Goal: Task Accomplishment & Management: Complete application form

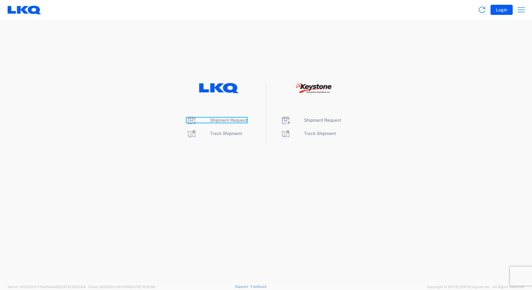
click at [218, 119] on span "Shipment Request" at bounding box center [228, 119] width 37 height 5
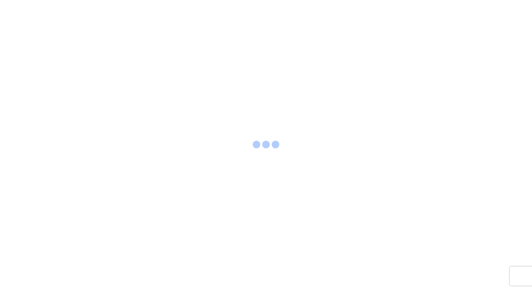
select select "FULL"
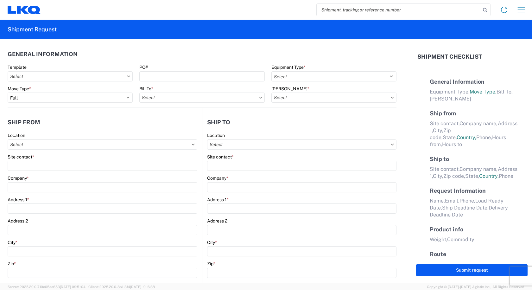
select select "LBS"
select select "IN"
click at [72, 76] on input "text" at bounding box center [70, 76] width 125 height 10
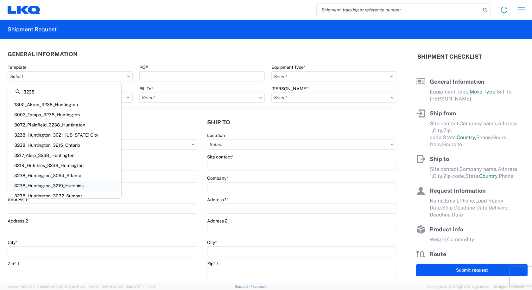
type input "3238"
click at [41, 184] on div "3238_Huntington_3219_Hutchins" at bounding box center [64, 185] width 111 height 10
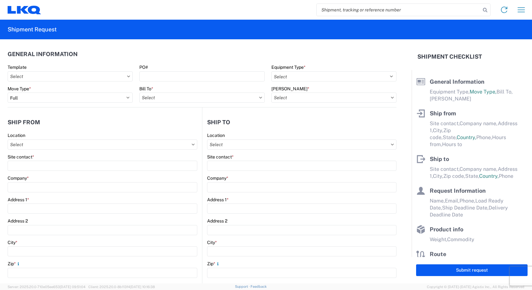
type input "3238_Huntington_3219_Hutchins"
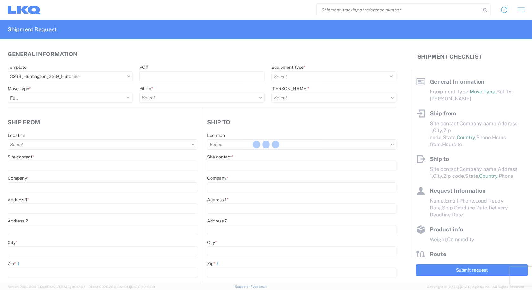
select select
type input "Shipping"
type input "Huntington IDC"
type input "1870 Riverfork Dr"
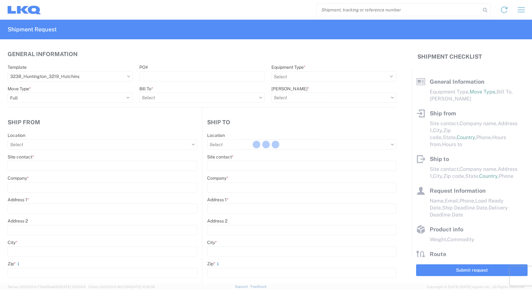
type input "Huntington"
type input "46750"
type input "Receiving"
type input "Dallas, TX Wheel Plant"
type input "415 NORTH INTERSTATE 45 SERVICE ROAD"
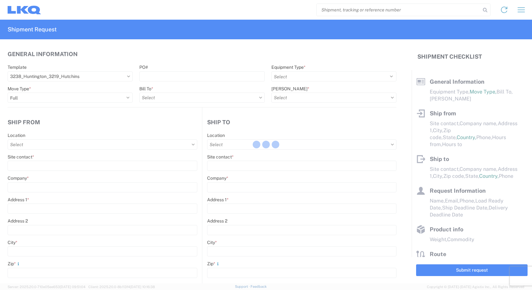
type input "Hutchins"
type input "75141"
type input "2019-06-14"
type input "42000"
type input "Wheels"
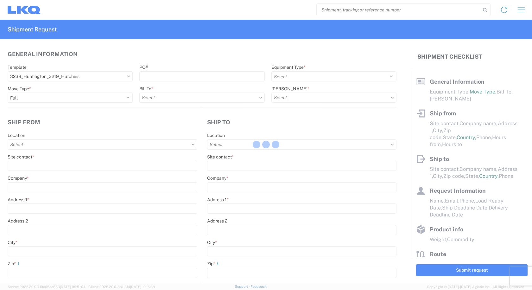
type input "1"
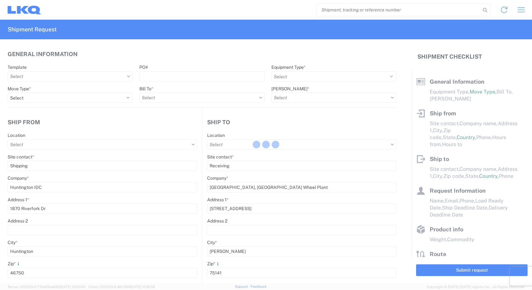
select select "US"
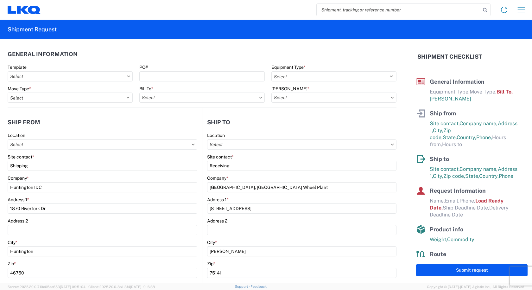
type input "3238 - Huntington IDC"
type input "3219 - Dallas TX Wheel Plant"
type input "3219-3015-50180-0000 - 3219 Freight In - Wheel Cores"
click at [357, 98] on input "3219-3015-50180-0000 - 3219 Freight In - Wheel Cores" at bounding box center [333, 97] width 125 height 10
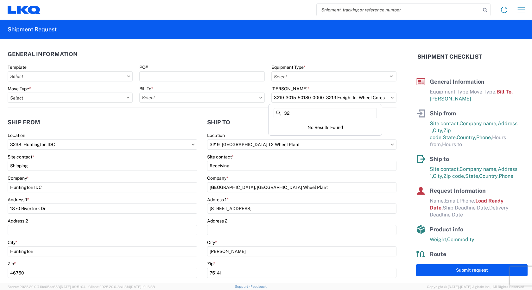
type input "3"
click at [407, 27] on agx-form-header "Shipment Request" at bounding box center [266, 30] width 532 height 20
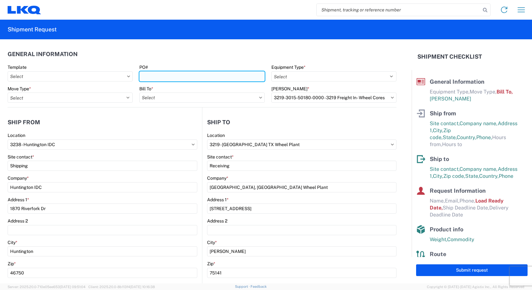
click at [153, 76] on input "PO#" at bounding box center [201, 76] width 125 height 10
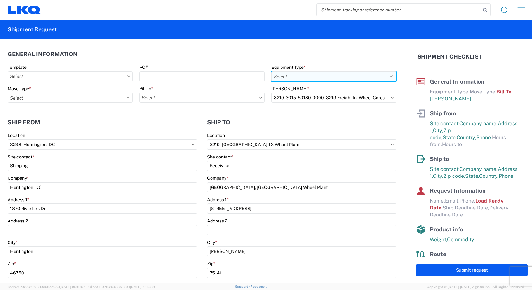
click at [325, 75] on select "Select 53’ Dry Van Flatbed Dropdeck (van) Lowboy (flatbed) Rail" at bounding box center [333, 76] width 125 height 10
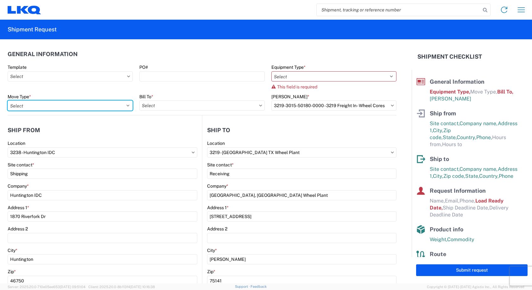
click at [88, 98] on div "Move Type * Select Full Partial TL" at bounding box center [70, 102] width 125 height 17
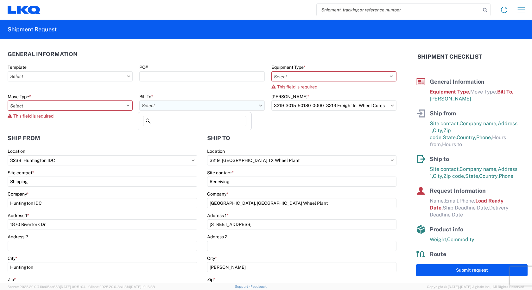
click at [244, 108] on input "text" at bounding box center [201, 105] width 125 height 10
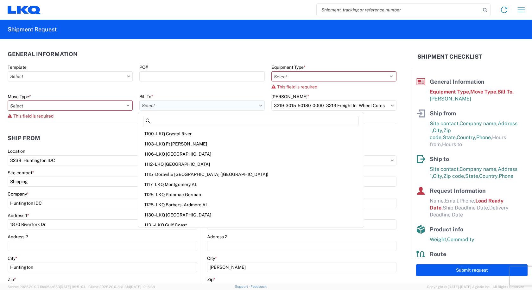
click at [244, 108] on input "text" at bounding box center [201, 105] width 125 height 10
click at [249, 15] on div "Home Shipment request Shipment tracking" at bounding box center [285, 9] width 489 height 15
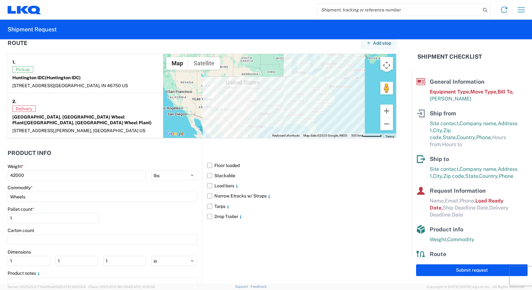
scroll to position [507, 0]
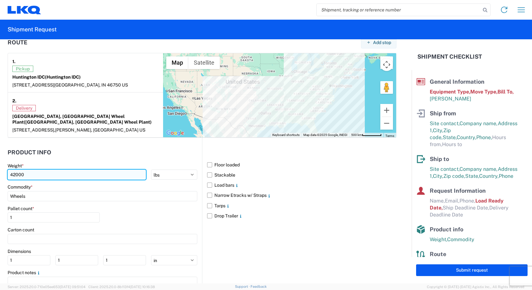
click at [42, 169] on input "42000" at bounding box center [77, 174] width 138 height 10
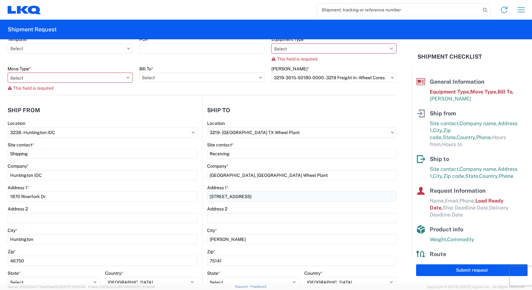
scroll to position [0, 0]
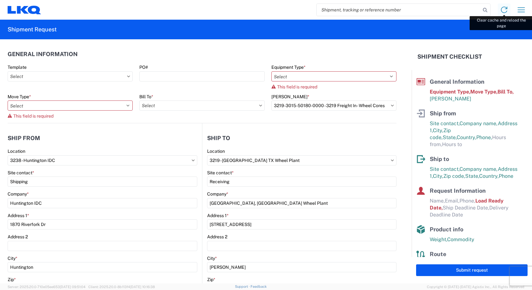
type input "42"
click at [502, 9] on icon at bounding box center [504, 10] width 6 height 6
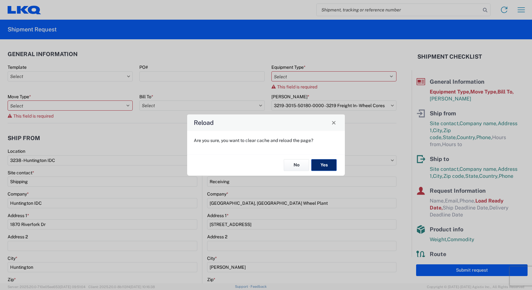
click at [320, 166] on button "Yes" at bounding box center [323, 165] width 25 height 12
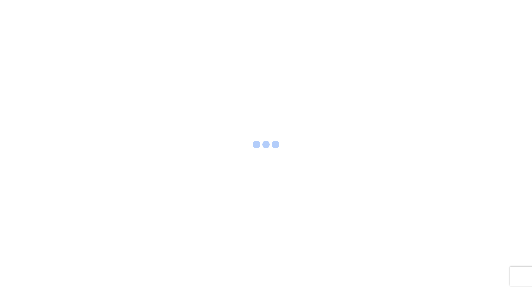
select select "FULL"
select select "LBS"
select select "IN"
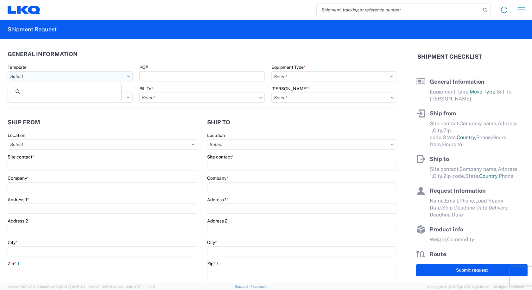
click at [104, 77] on input "text" at bounding box center [70, 76] width 125 height 10
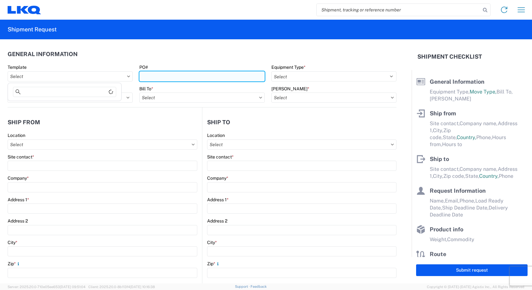
click at [180, 77] on input "PO#" at bounding box center [201, 76] width 125 height 10
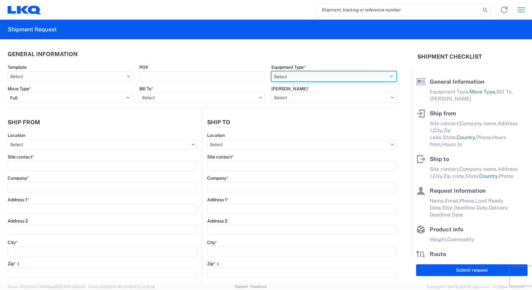
click at [325, 76] on select "Select 53’ Dry Van Flatbed Dropdeck (van) Lowboy (flatbed) Rail" at bounding box center [333, 76] width 125 height 10
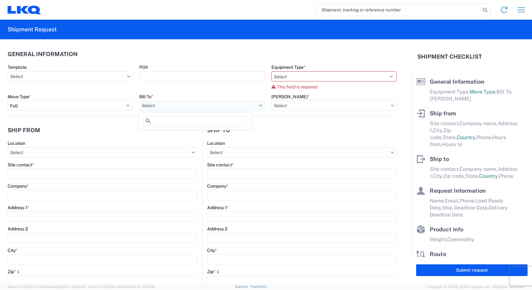
click at [183, 101] on input "text" at bounding box center [201, 105] width 125 height 10
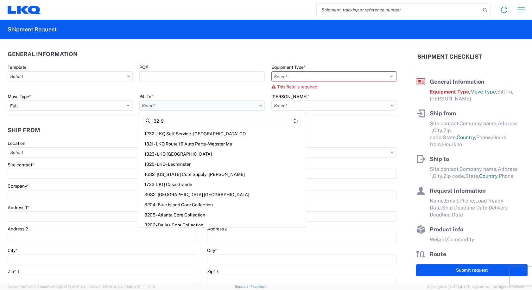
type input "3219"
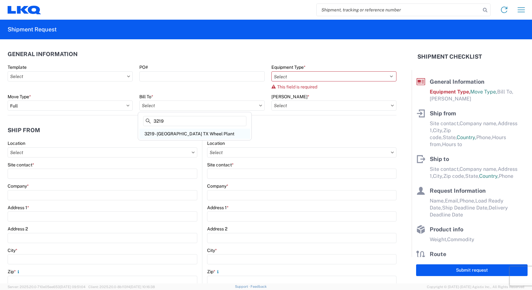
click at [160, 131] on div "3219 - Dallas TX Wheel Plant" at bounding box center [194, 134] width 111 height 10
type input "3219 - Dallas TX Wheel Plant"
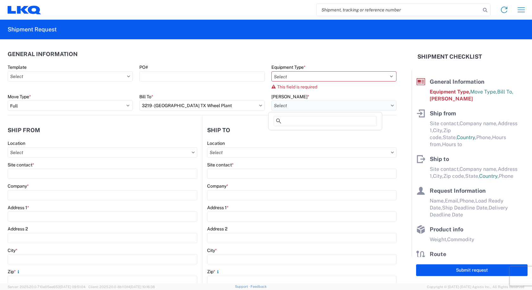
click at [388, 106] on input "text" at bounding box center [333, 105] width 125 height 10
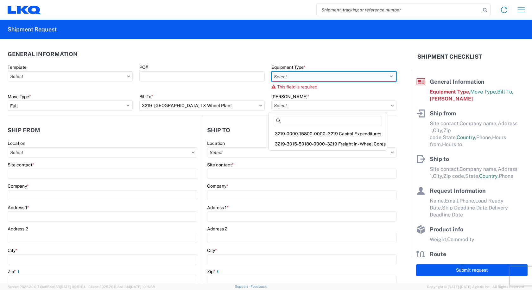
click at [388, 77] on select "Select 53’ Dry Van Flatbed Dropdeck (van) Lowboy (flatbed) Rail" at bounding box center [333, 76] width 125 height 10
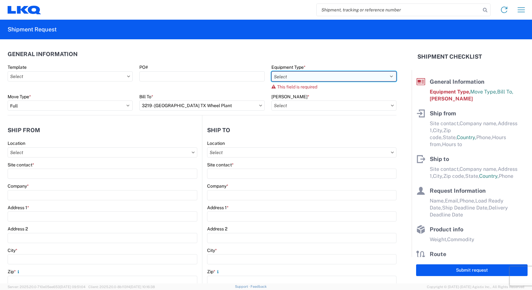
select select "STDV"
click at [271, 71] on select "Select 53’ Dry Van Flatbed Dropdeck (van) Lowboy (flatbed) Rail" at bounding box center [333, 76] width 125 height 10
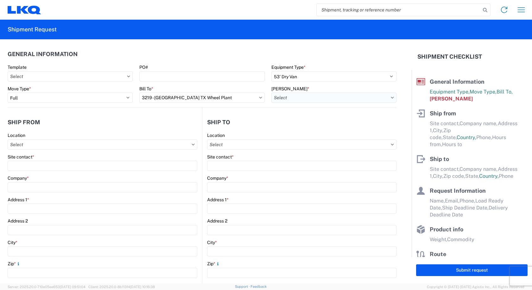
click at [289, 97] on input "text" at bounding box center [333, 97] width 125 height 10
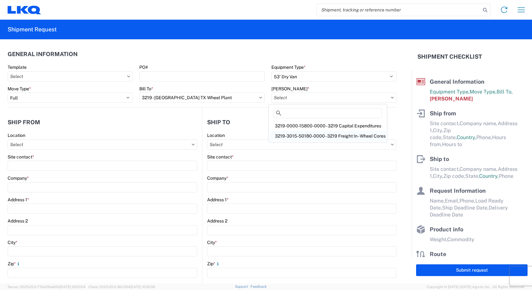
click at [307, 134] on div "3219-3015-50180-0000 - 3219 Freight In - Wheel Cores" at bounding box center [328, 136] width 116 height 10
type input "3219-3015-50180-0000 - 3219 Freight In - Wheel Cores"
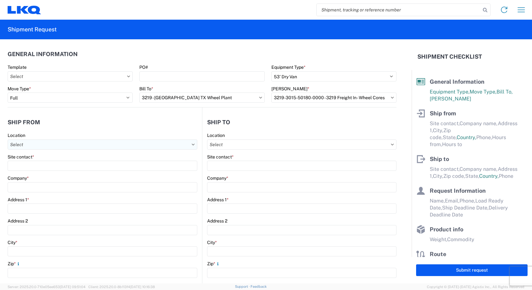
click at [59, 142] on input "text" at bounding box center [103, 144] width 190 height 10
type input "3238"
click at [37, 176] on div "3238 - Huntington IDC" at bounding box center [64, 172] width 111 height 10
type input "3238 - Huntington IDC"
type input "LKQ Corporation"
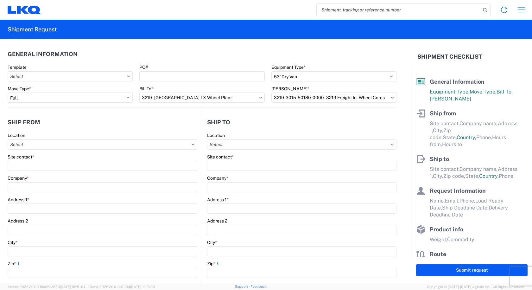
type input "1870 Riverfork Drive W"
type input "Huntington"
type input "46750"
select select "IN"
select select "US"
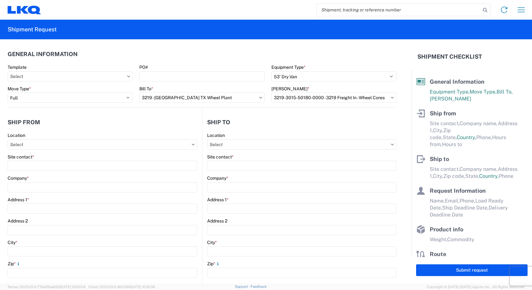
type input "07:00"
type input "17:00"
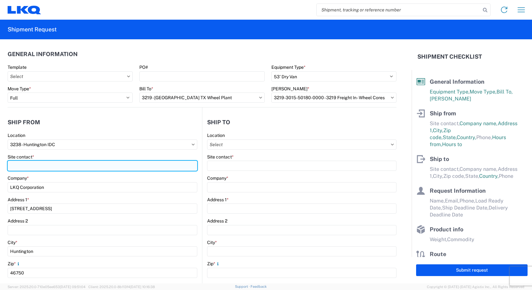
click at [28, 165] on input "Site contact *" at bounding box center [103, 166] width 190 height 10
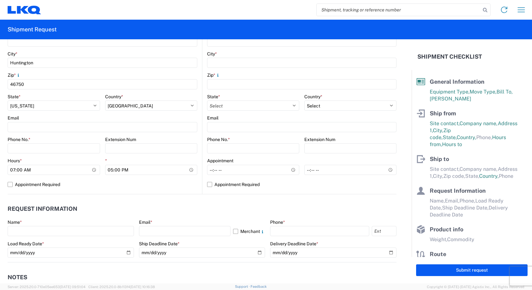
scroll to position [190, 0]
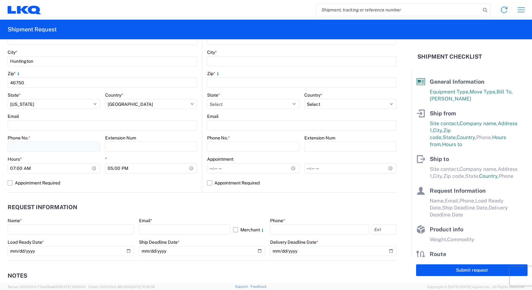
type input "cami owens"
click at [49, 148] on input "Phone No. *" at bounding box center [54, 147] width 92 height 10
type input "260-366-0629"
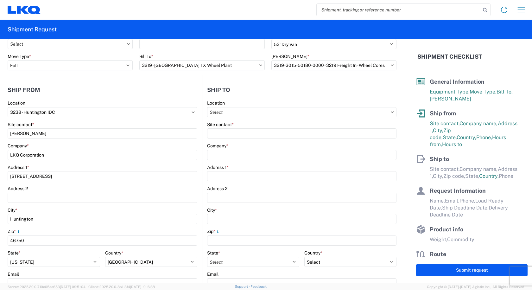
scroll to position [32, 0]
click at [226, 111] on input "text" at bounding box center [301, 113] width 189 height 10
type input "3219"
click at [227, 140] on div "3219 - Dallas TX Wheel Plant" at bounding box center [261, 141] width 111 height 10
type input "3219 - Dallas TX Wheel Plant"
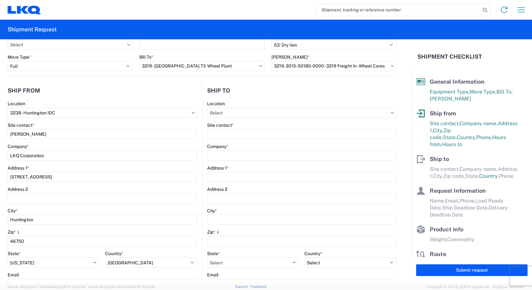
type input "LKQ Corporation"
type input "415 North Interstate 45 Service Road"
type input "Hutchins"
type input "75141"
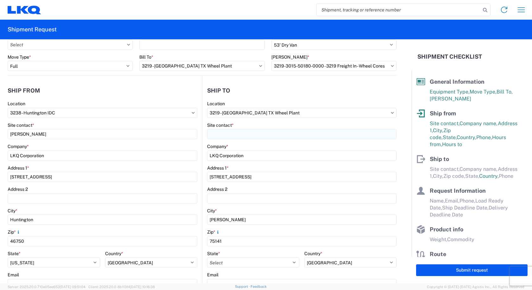
select select "TX"
select select "US"
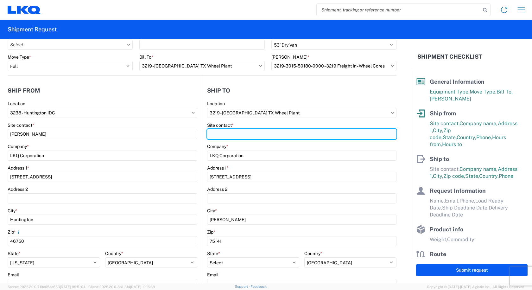
click at [225, 132] on input "Site contact *" at bounding box center [301, 134] width 189 height 10
type input "cam montgomery"
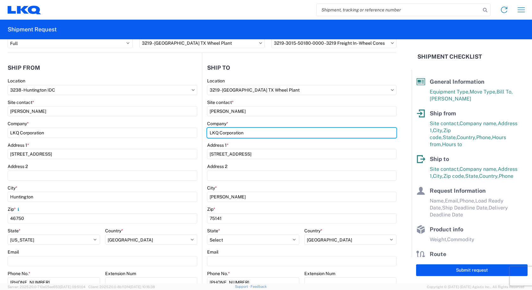
scroll to position [0, 0]
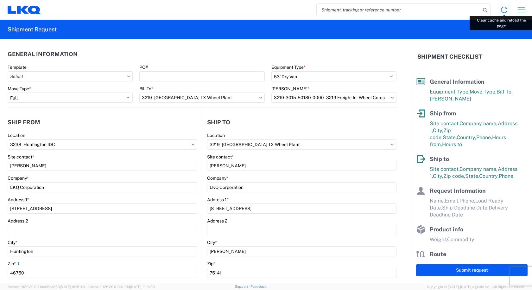
click at [504, 12] on icon at bounding box center [504, 10] width 10 height 10
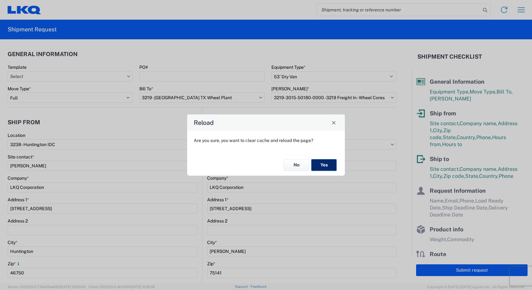
click at [319, 164] on button "Yes" at bounding box center [323, 165] width 25 height 12
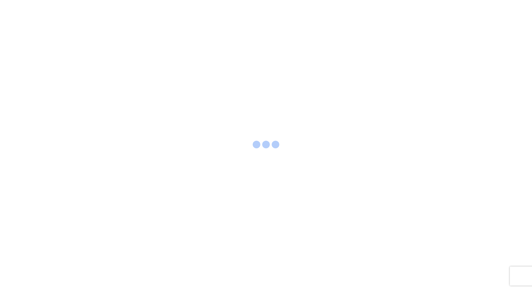
select select "FULL"
select select "LBS"
select select "IN"
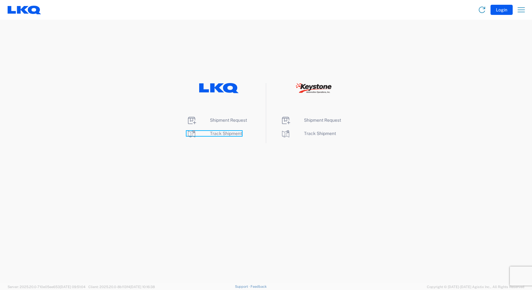
click at [217, 135] on span "Track Shipment" at bounding box center [226, 133] width 32 height 5
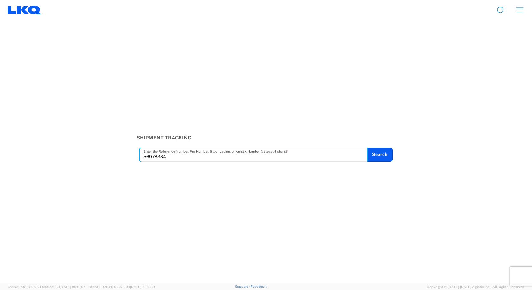
type input "56978384"
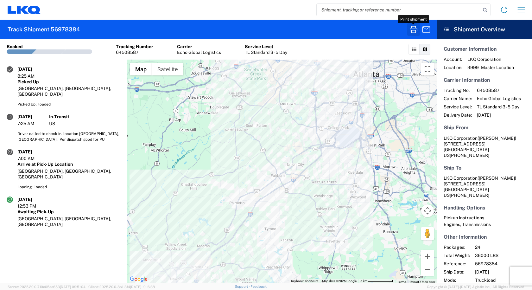
click at [415, 29] on icon "button" at bounding box center [413, 29] width 10 height 10
